Goal: Information Seeking & Learning: Learn about a topic

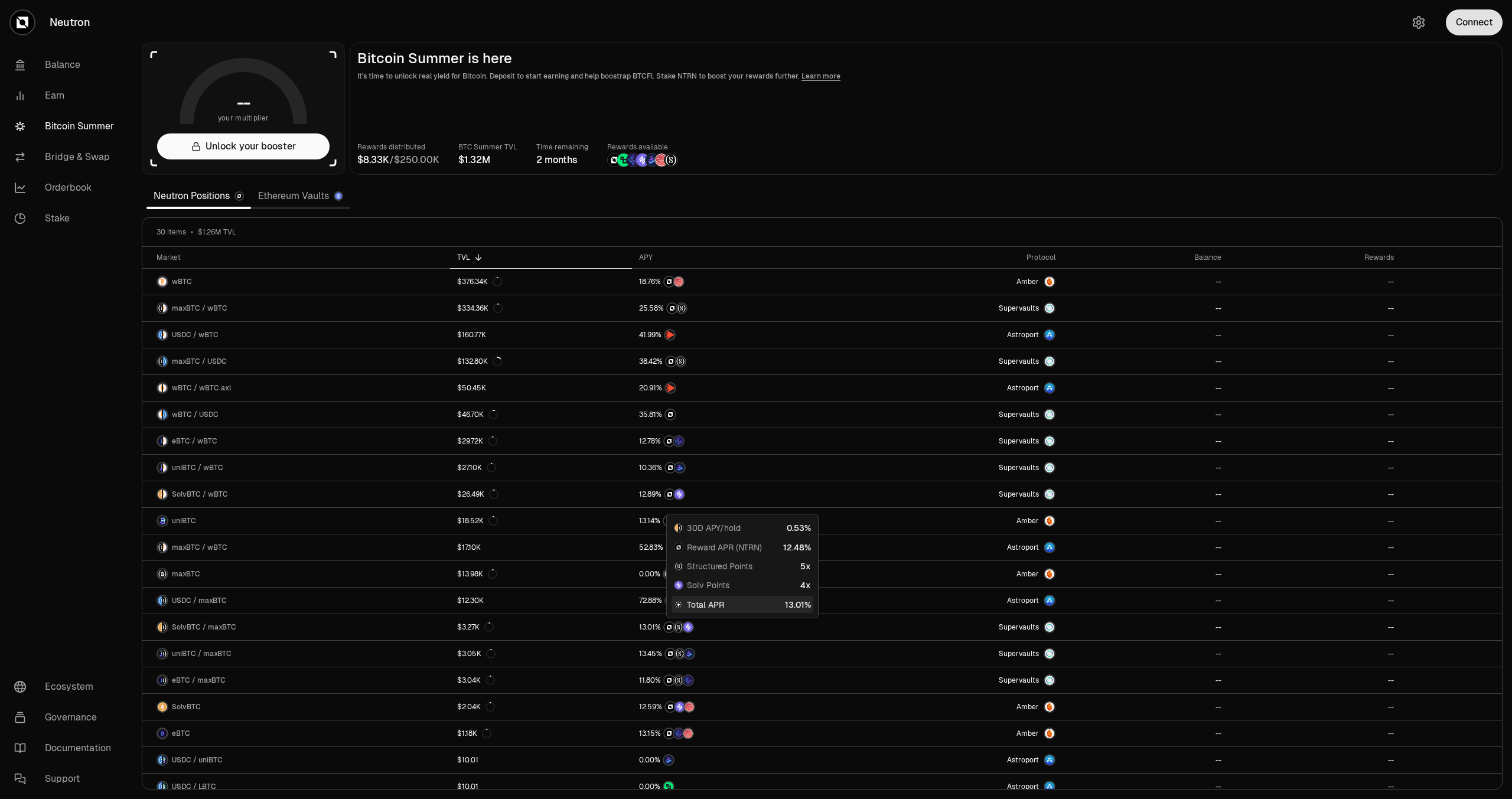
click at [1475, 20] on button "Connect" at bounding box center [1474, 23] width 57 height 26
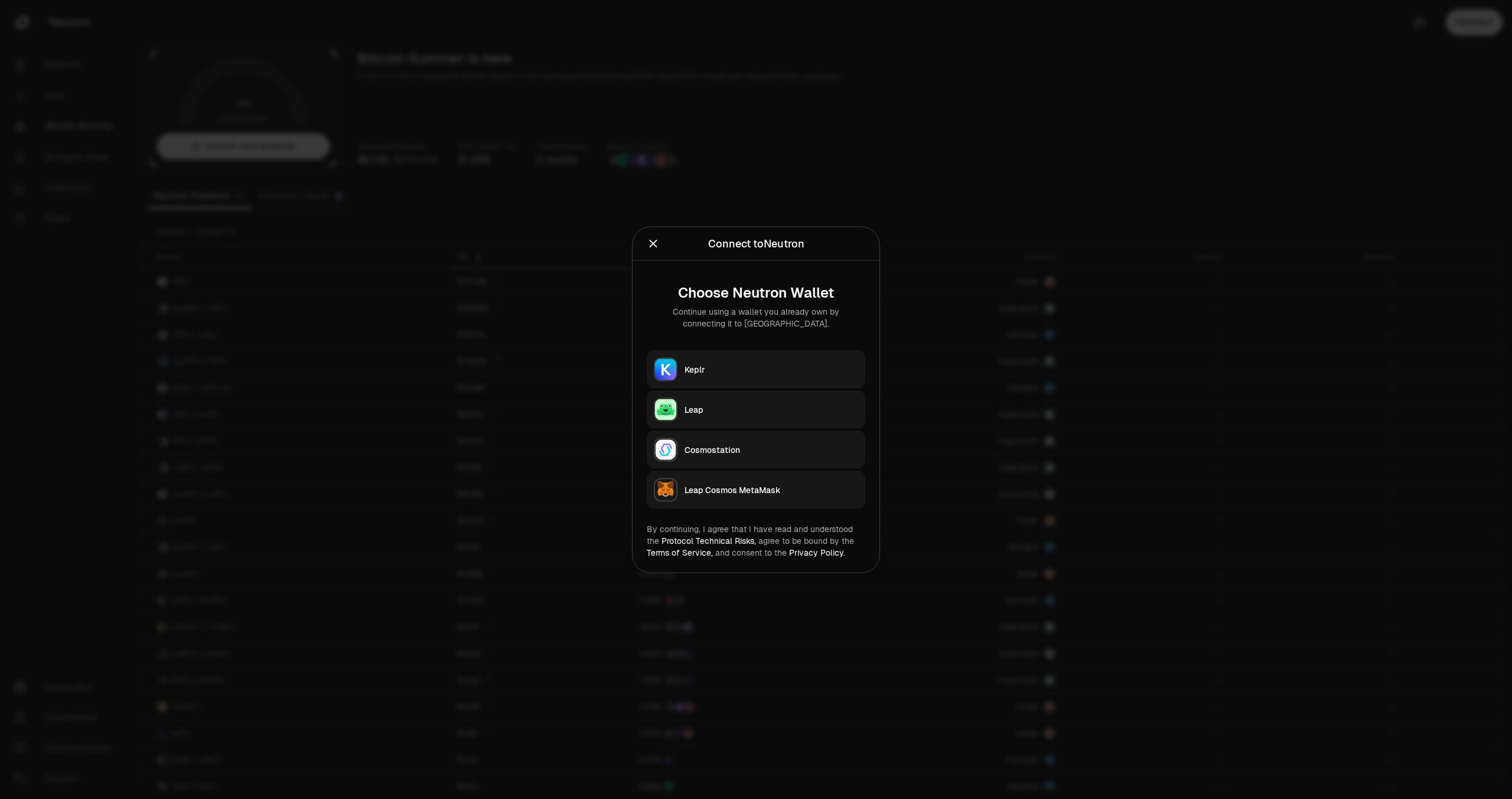
click at [782, 378] on button "Keplr" at bounding box center [756, 369] width 218 height 38
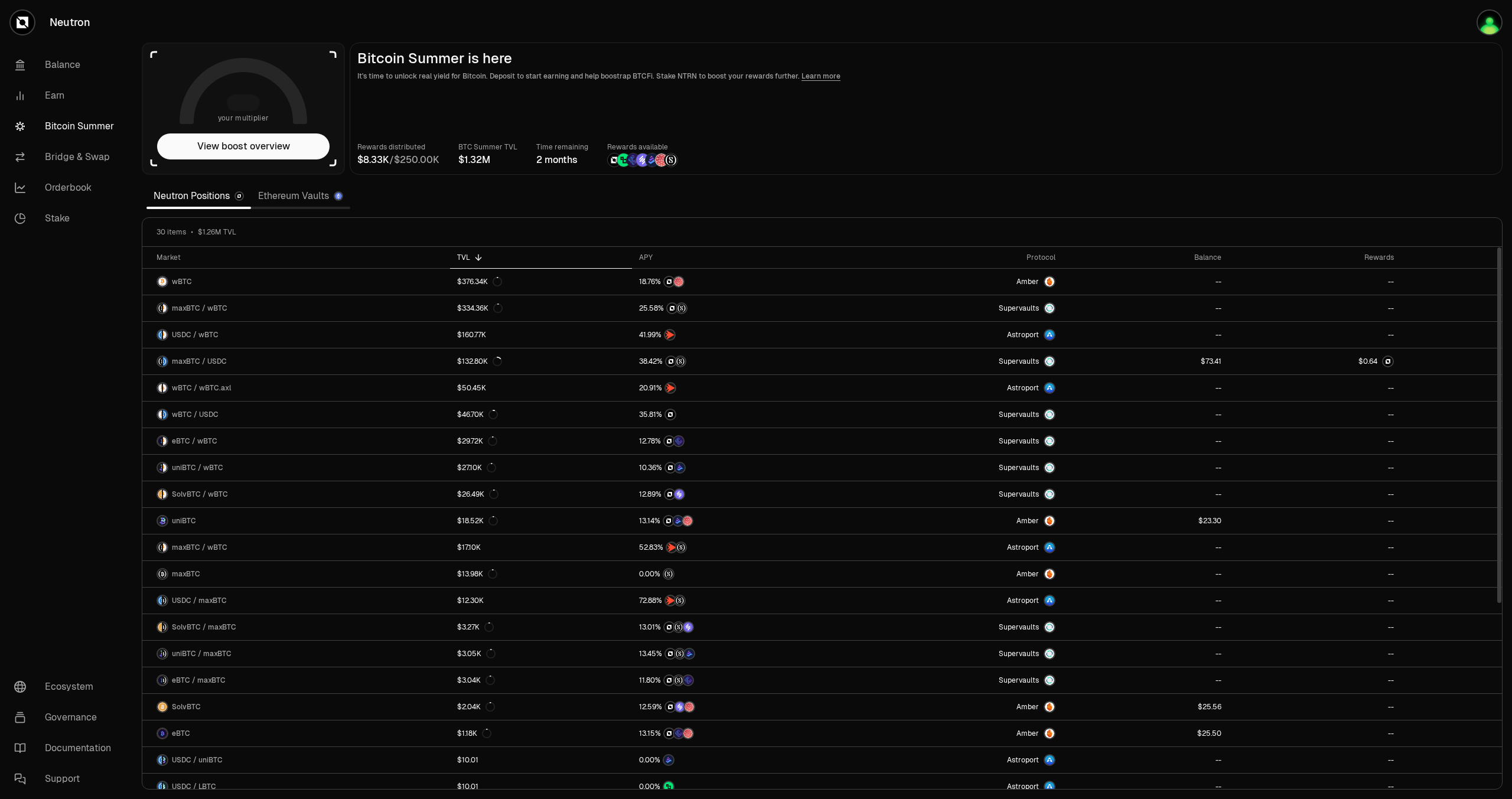
click at [661, 171] on main "Bitcoin Summer is here It's time to unlock real yield for Bitcoin. Deposit to s…" at bounding box center [926, 109] width 1153 height 132
click at [298, 199] on link "Ethereum Vaults" at bounding box center [301, 196] width 99 height 24
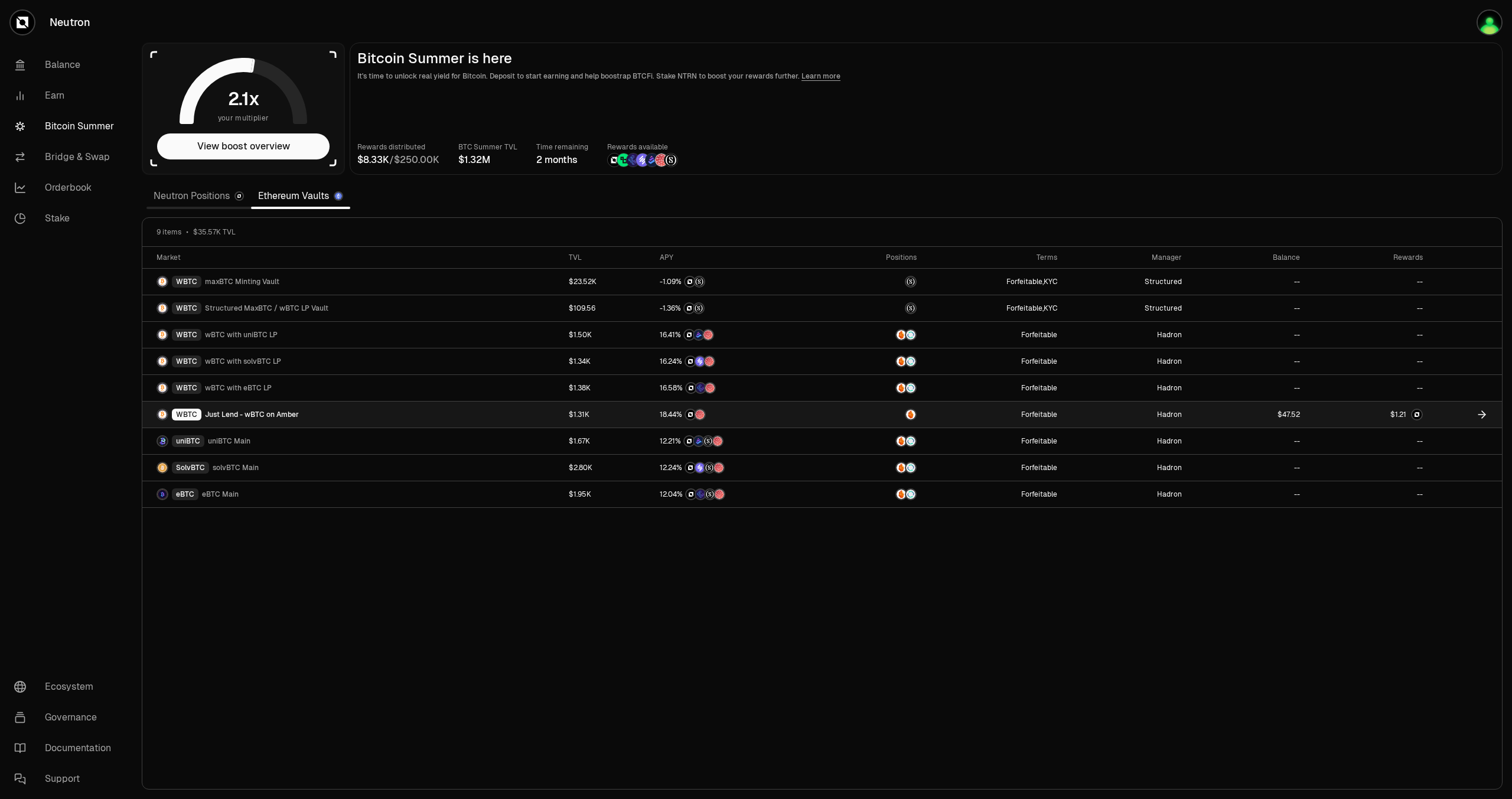
click at [237, 416] on span "Just Lend - wBTC on Amber" at bounding box center [251, 415] width 94 height 10
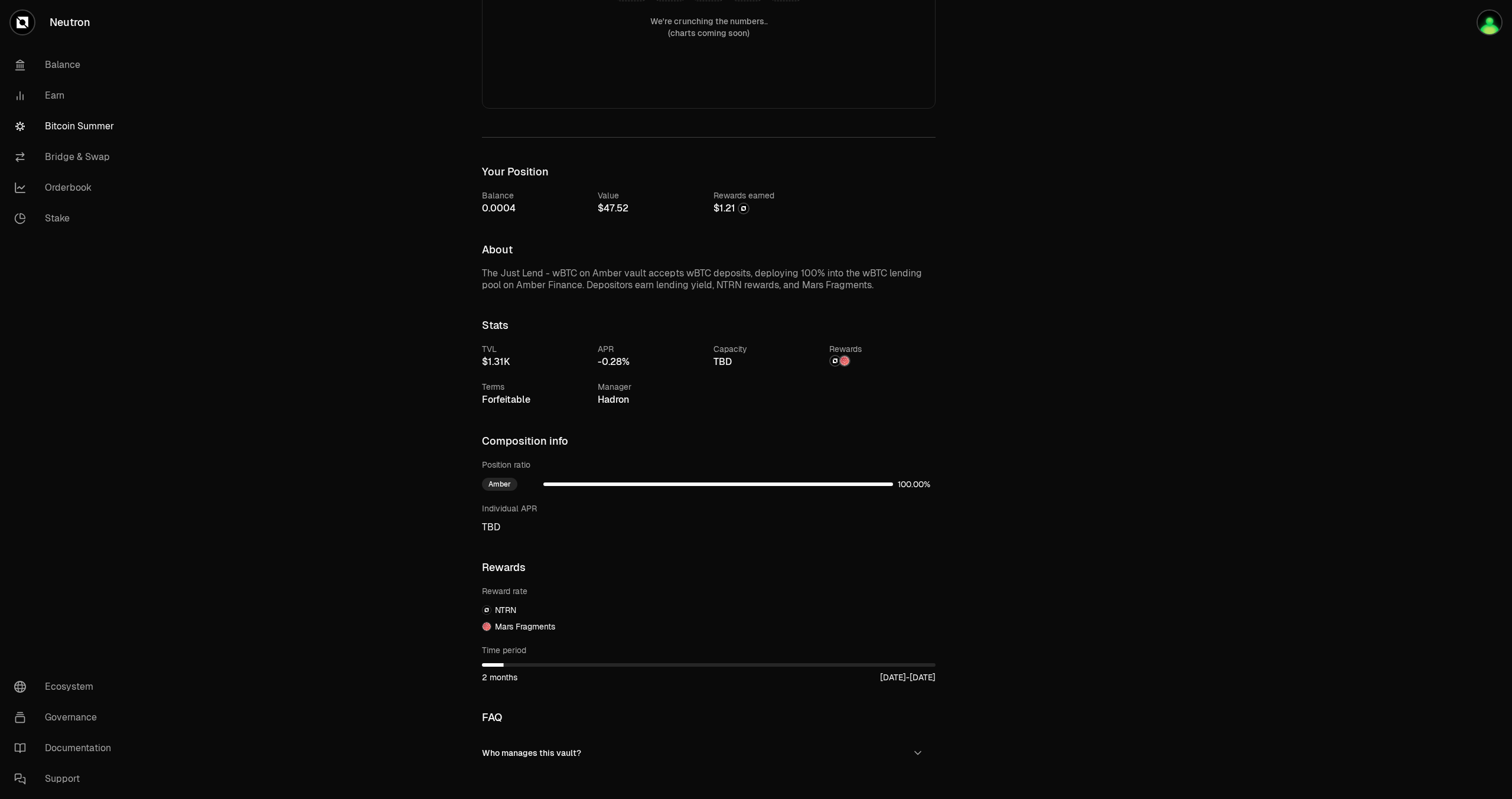
scroll to position [354, 0]
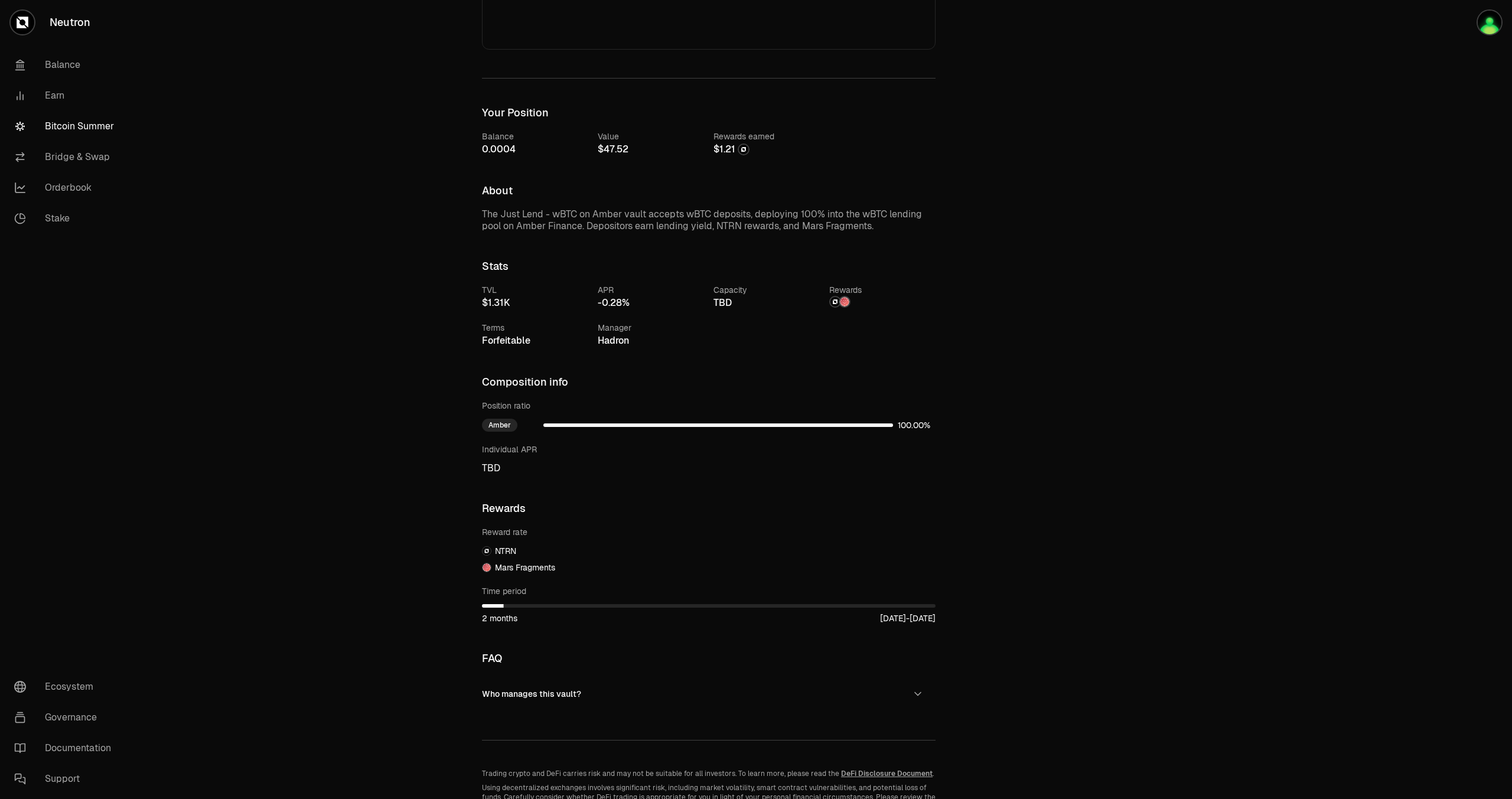
click at [1368, 71] on div "Back to Vaults Just Lend - wBTC on Amber WBTC We're crunching the numbers.. (ch…" at bounding box center [822, 252] width 1380 height 1213
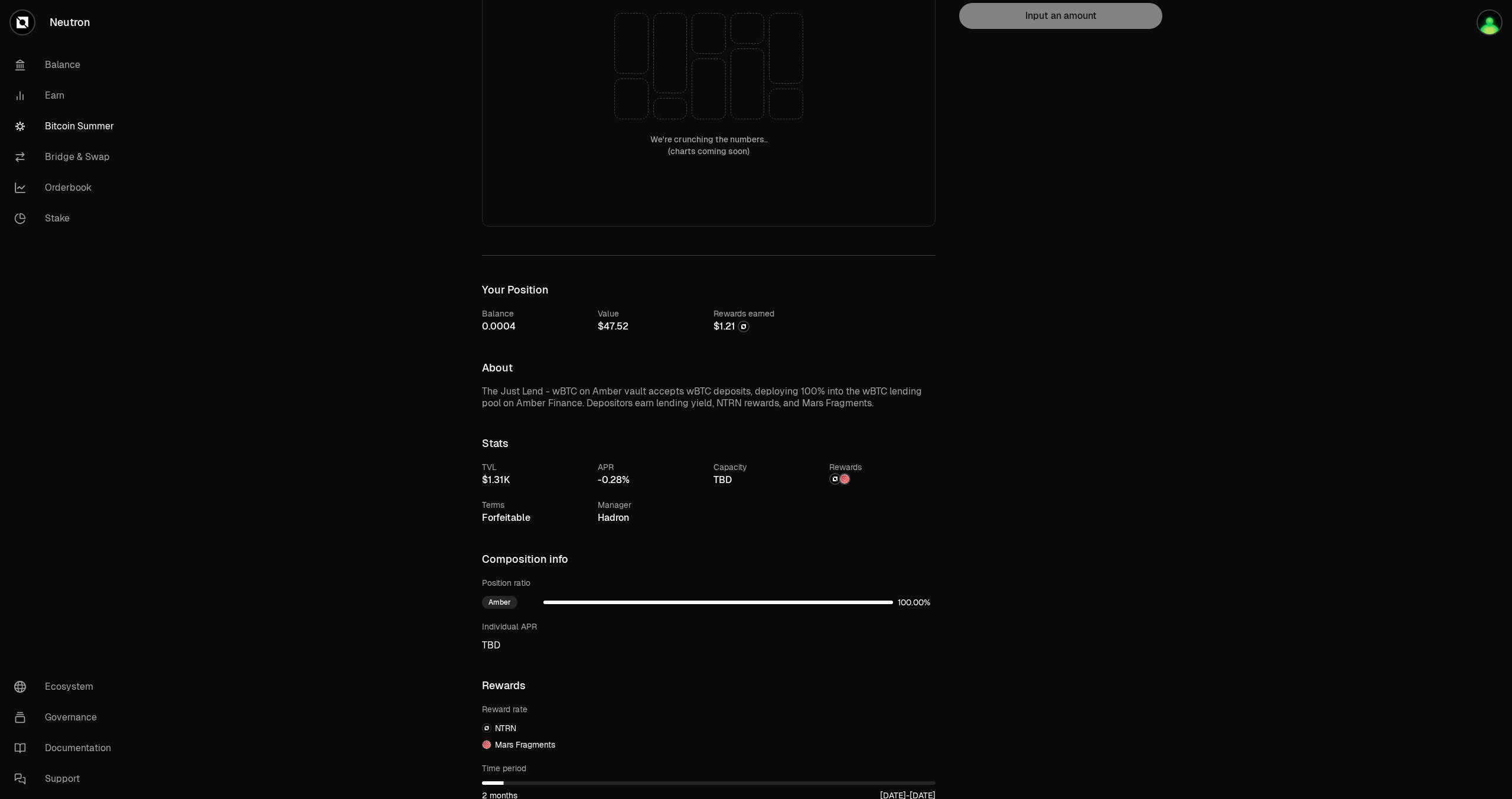
scroll to position [118, 0]
